Goal: Navigation & Orientation: Find specific page/section

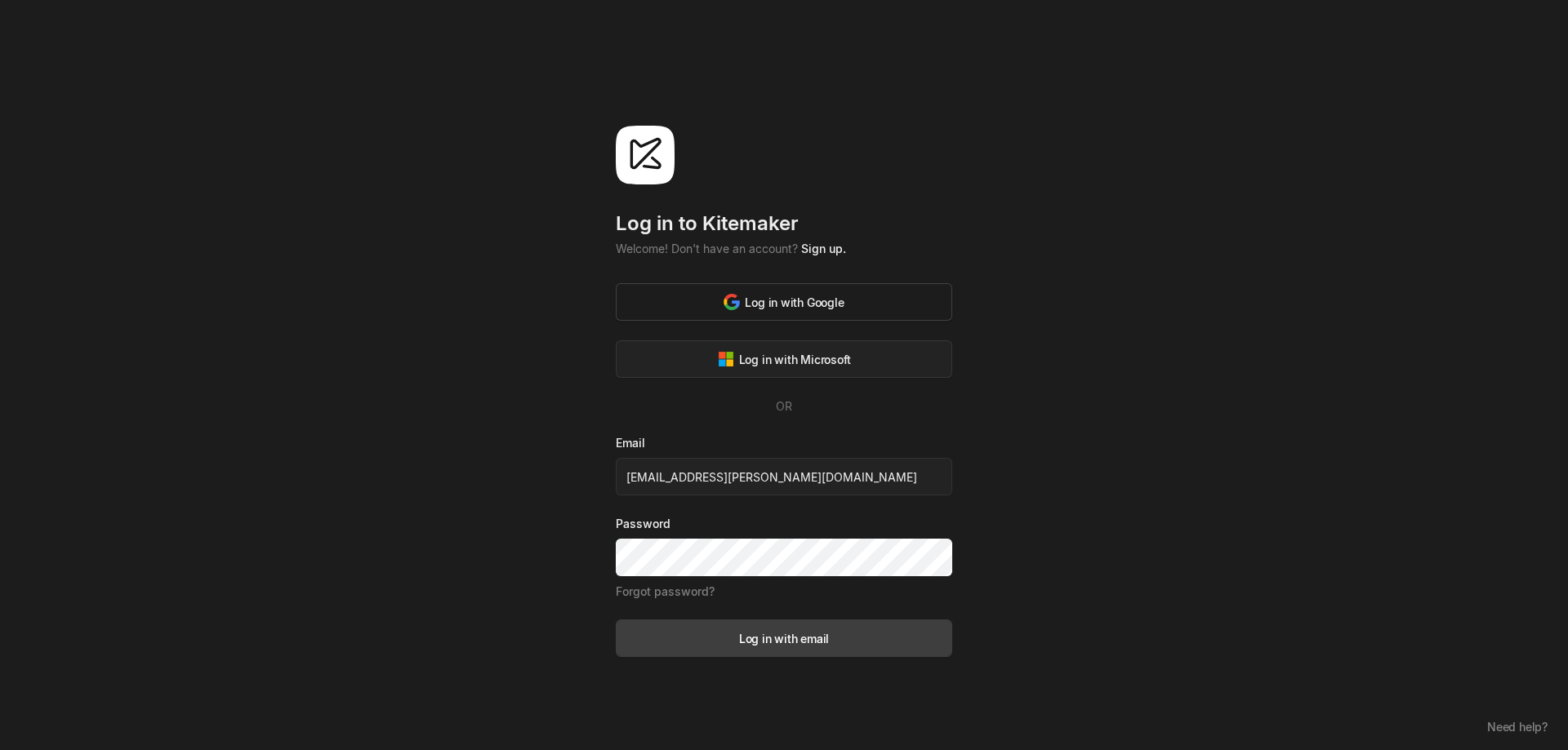
click at [797, 302] on div "Log in with Google" at bounding box center [784, 303] width 120 height 17
click at [825, 636] on div "Log in with email" at bounding box center [784, 639] width 90 height 17
type input "[EMAIL_ADDRESS][PERSON_NAME][DOMAIN_NAME]"
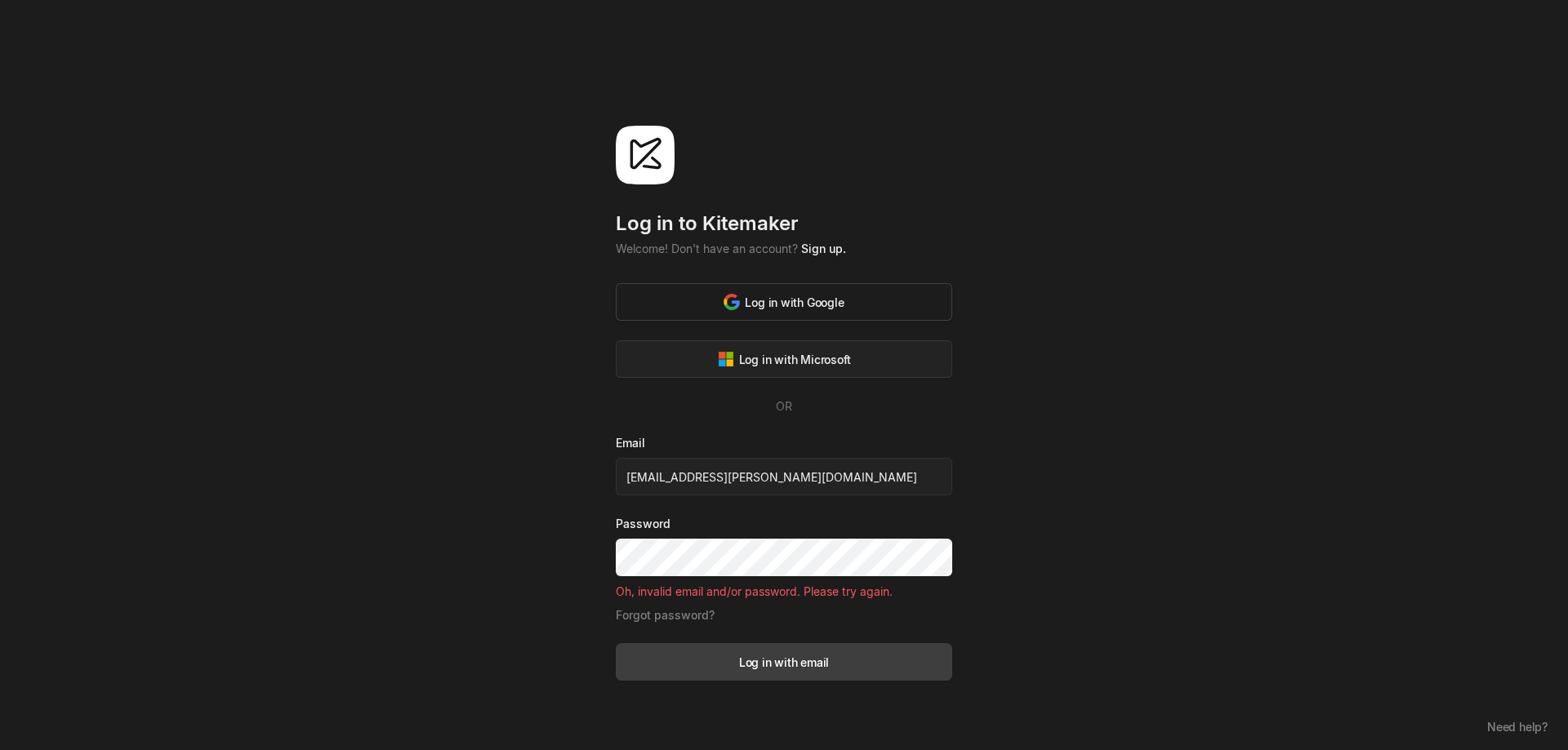
click at [770, 307] on div "Log in with Google" at bounding box center [784, 303] width 120 height 17
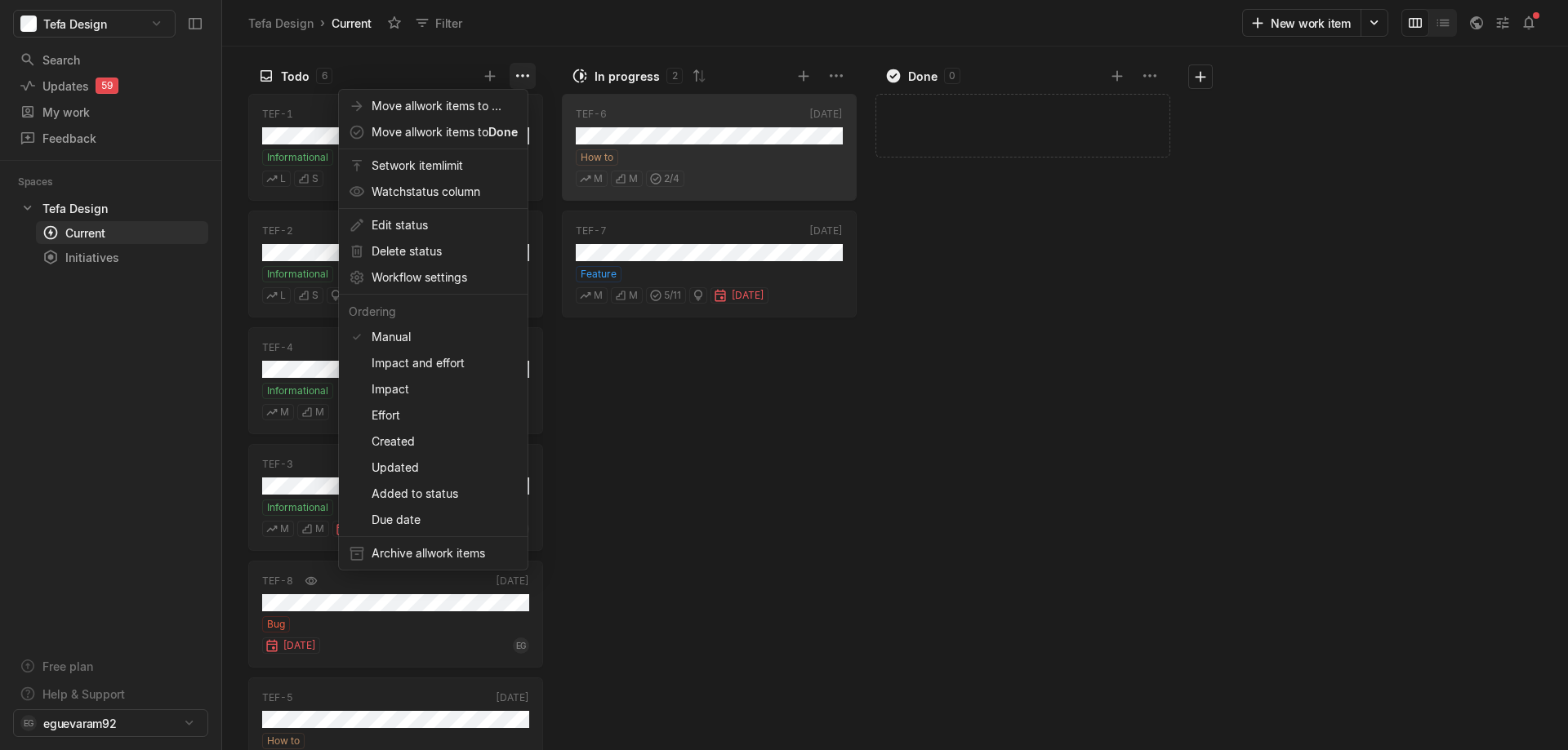
click at [525, 75] on html "Tefa Design Search / Updates 59 g then u My work = Feedback g then f Spaces Tef…" at bounding box center [784, 375] width 1568 height 750
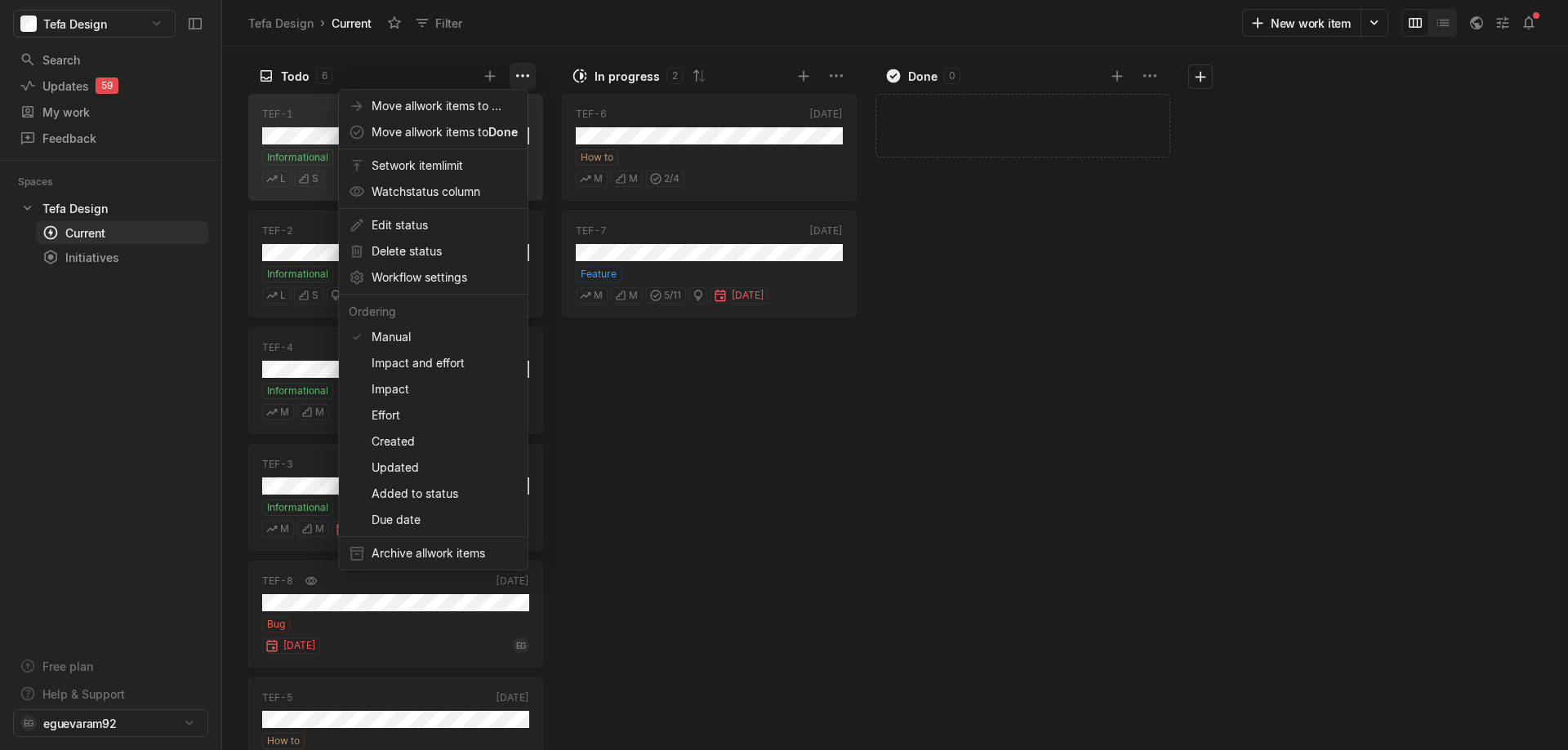
click at [522, 67] on html "Tefa Design Search / Updates 59 g then u My work = Feedback g then f Spaces Tef…" at bounding box center [784, 375] width 1568 height 750
click at [1502, 24] on html "Tefa Design Search / Updates 59 g then u My work = Feedback g then f Spaces Tef…" at bounding box center [784, 375] width 1568 height 750
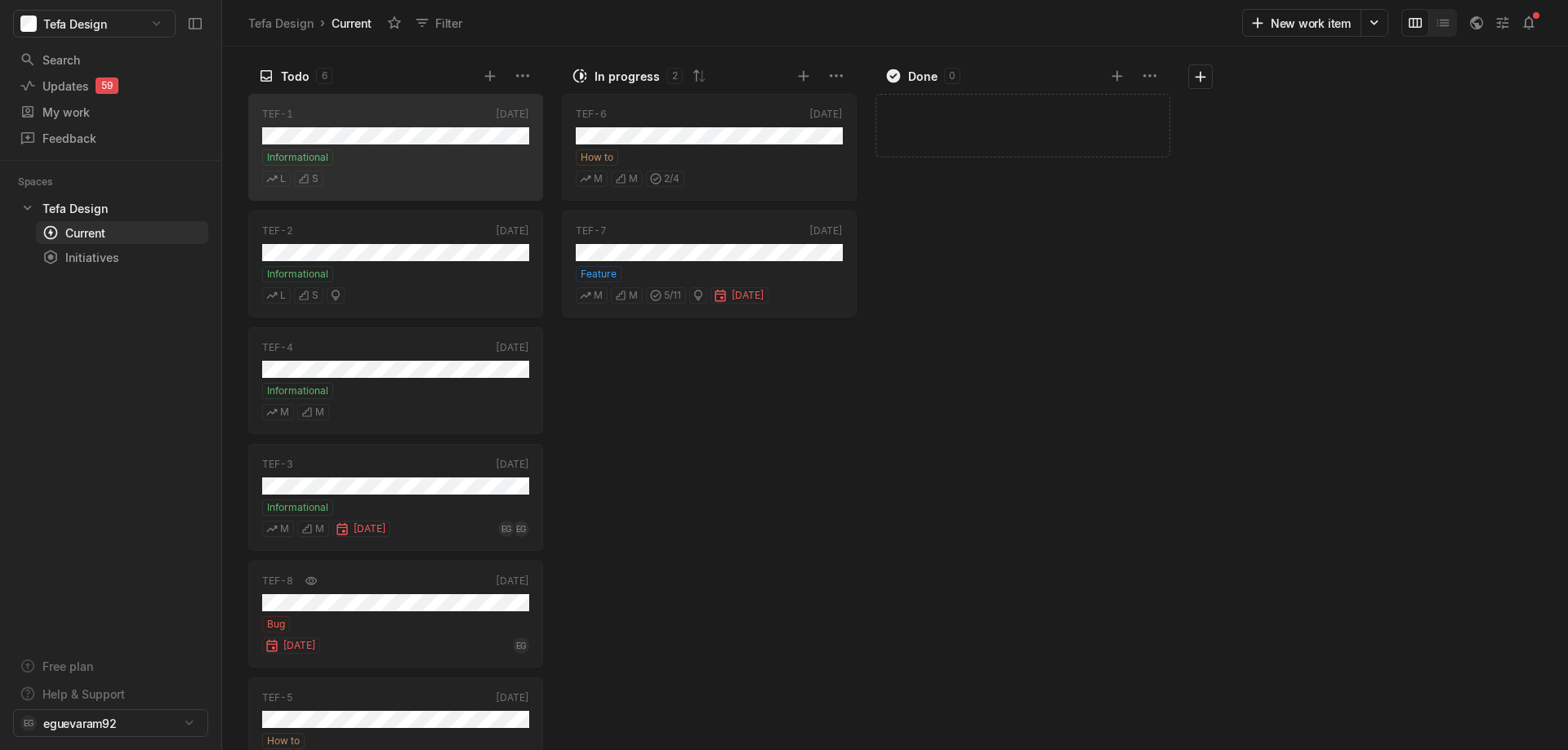
click at [1502, 24] on icon at bounding box center [1502, 22] width 16 height 16
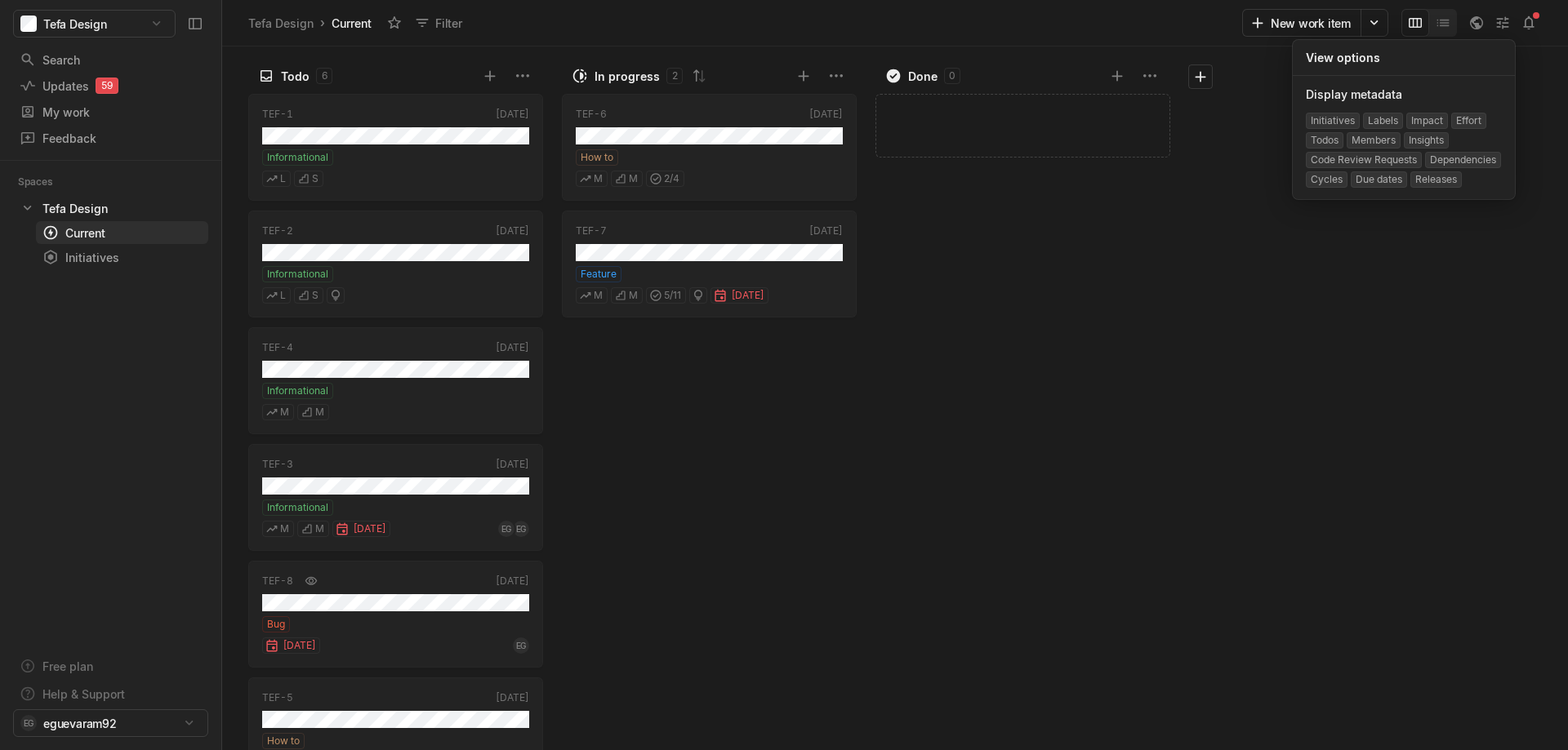
click at [1502, 24] on icon at bounding box center [1502, 22] width 16 height 16
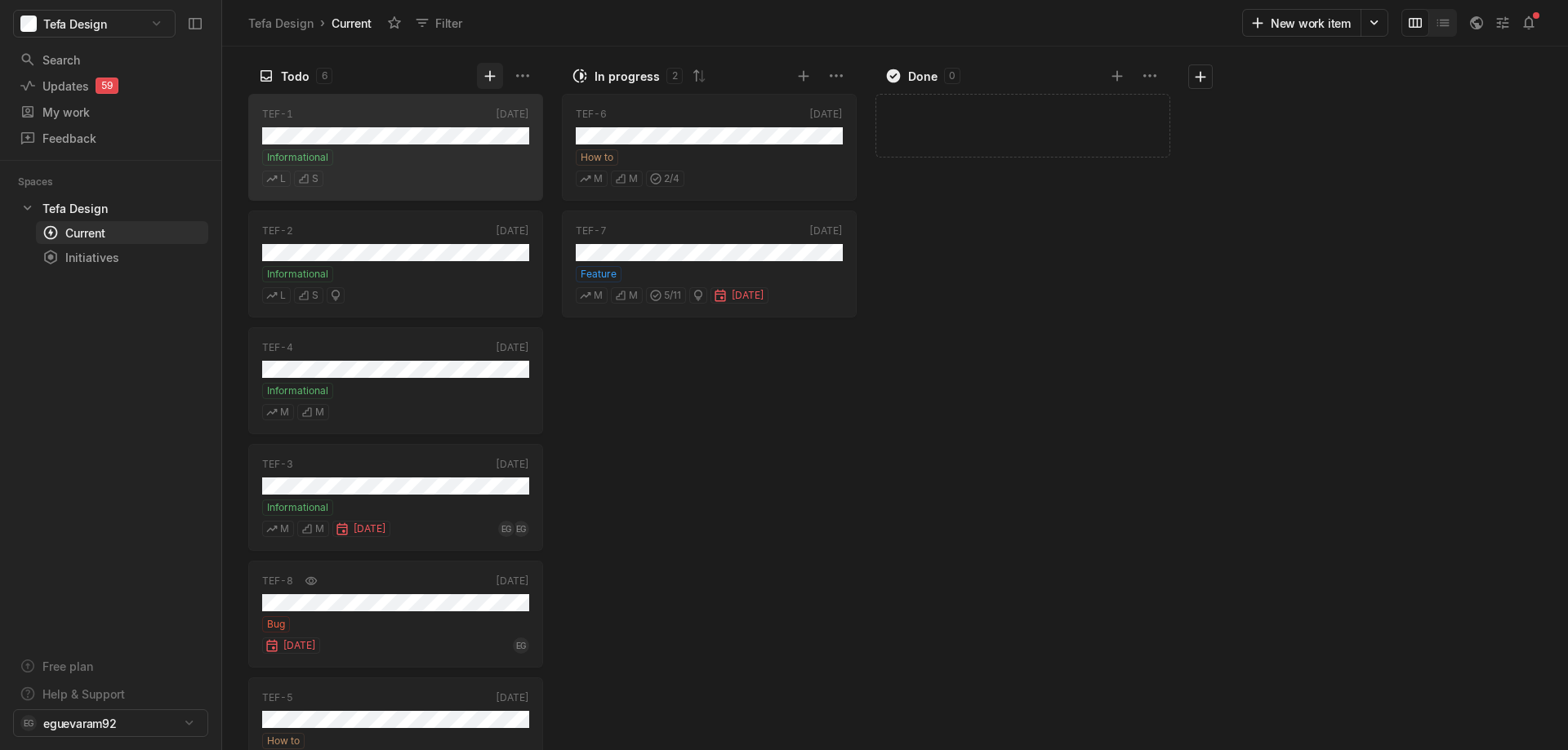
click at [482, 79] on icon at bounding box center [489, 75] width 16 height 16
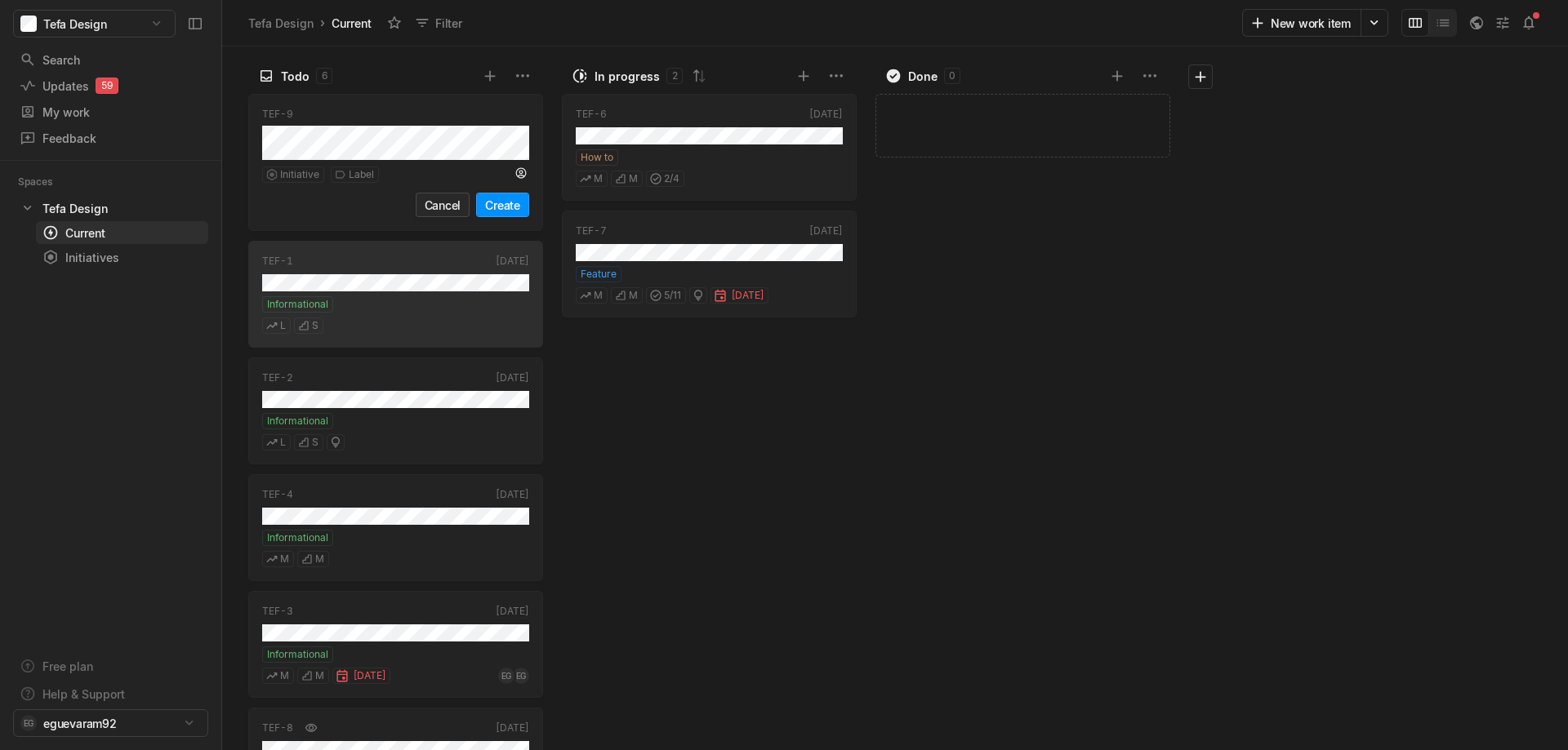
click at [459, 198] on button "Cancel" at bounding box center [444, 205] width 55 height 25
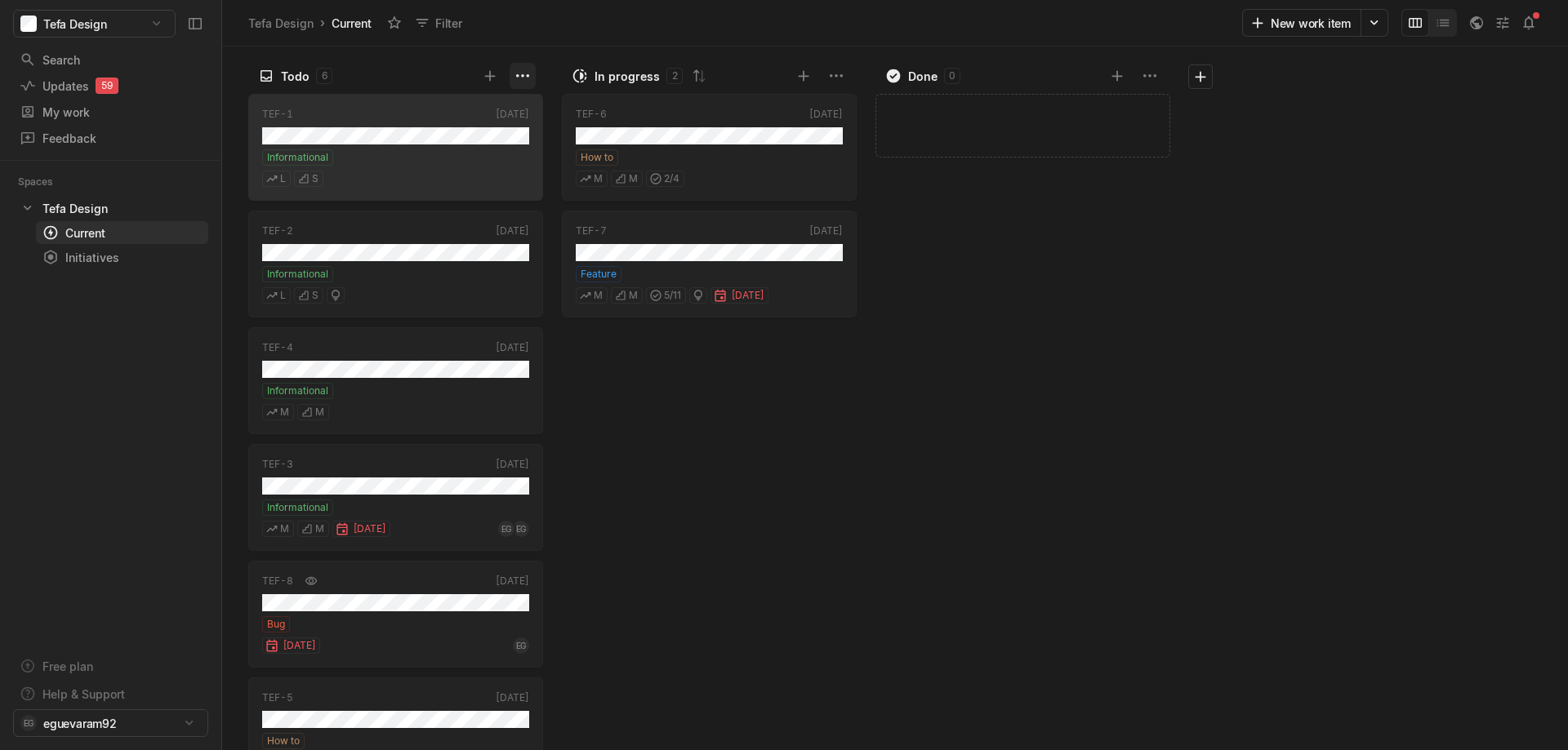
click at [511, 74] on html "Tefa Design Search / Updates 59 g then u My work = Feedback g then f Spaces Tef…" at bounding box center [784, 375] width 1568 height 750
click at [553, 29] on html "Tefa Design Search / Updates 59 g then u My work = Feedback g then f Spaces Tef…" at bounding box center [784, 375] width 1568 height 750
